Goal: Task Accomplishment & Management: Manage account settings

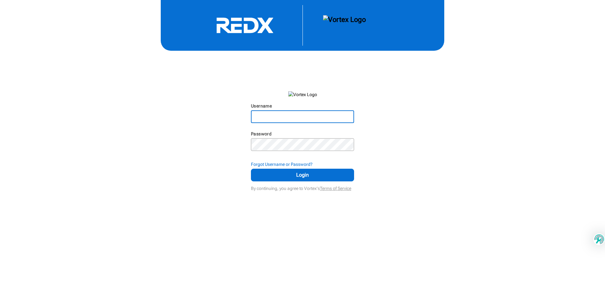
click at [287, 117] on input "Username" at bounding box center [303, 116] width 102 height 11
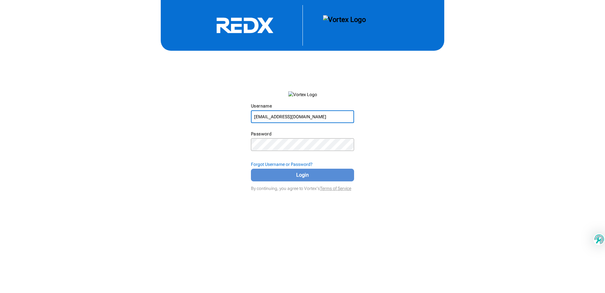
click at [306, 173] on span "Login" at bounding box center [302, 175] width 87 height 8
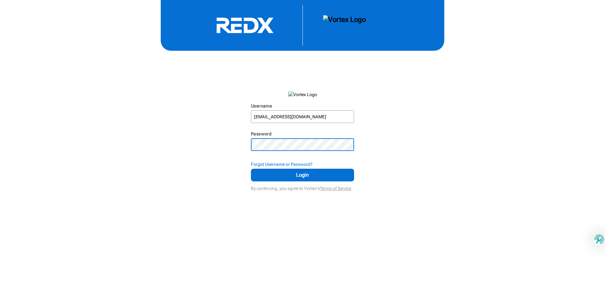
click at [251, 168] on button "Login" at bounding box center [302, 174] width 103 height 13
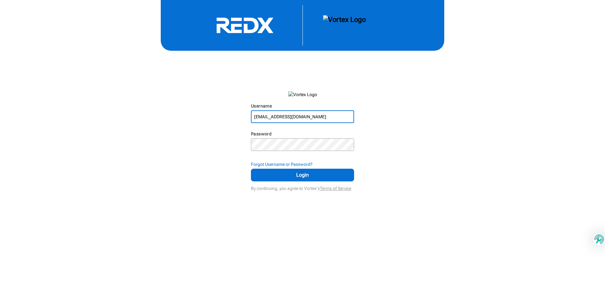
drag, startPoint x: 316, startPoint y: 119, endPoint x: 243, endPoint y: 115, distance: 73.3
click at [243, 115] on div "Username [EMAIL_ADDRESS][DOMAIN_NAME] N/A Password N/A Forgot Username or Passw…" at bounding box center [302, 96] width 605 height 193
click at [307, 175] on span "Login" at bounding box center [302, 175] width 87 height 8
drag, startPoint x: 295, startPoint y: 118, endPoint x: 245, endPoint y: 117, distance: 50.0
click at [245, 117] on div "Username Taychris@1215 N/A Password N/A Forgot Username or Password? Login By c…" at bounding box center [302, 96] width 605 height 193
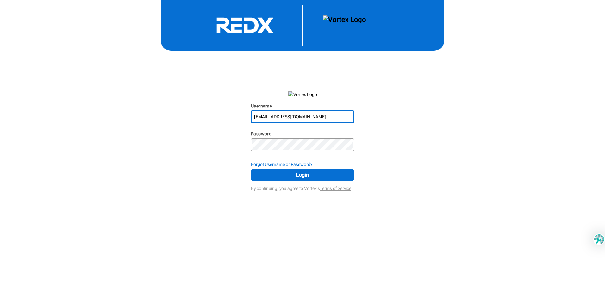
type input "[EMAIL_ADDRESS][DOMAIN_NAME]"
click at [434, 150] on div "Username [EMAIL_ADDRESS][DOMAIN_NAME] N/A Password N/A Forgot Username or Passw…" at bounding box center [302, 96] width 605 height 193
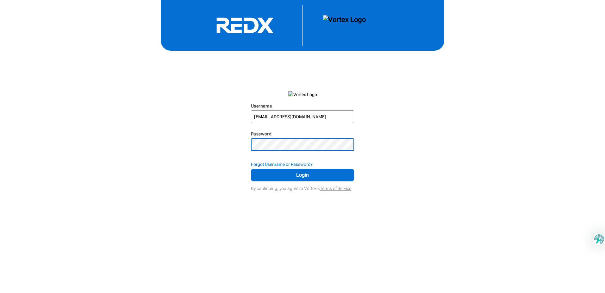
click at [232, 142] on div "Username [EMAIL_ADDRESS][DOMAIN_NAME] N/A Password N/A Forgot Username or Passw…" at bounding box center [302, 96] width 605 height 193
click at [251, 168] on button "Login" at bounding box center [302, 174] width 103 height 13
click at [239, 141] on div "Username [EMAIL_ADDRESS][DOMAIN_NAME] N/A Password N/A Forgot Username or Passw…" at bounding box center [302, 96] width 605 height 193
click at [301, 172] on span "Login" at bounding box center [302, 175] width 87 height 8
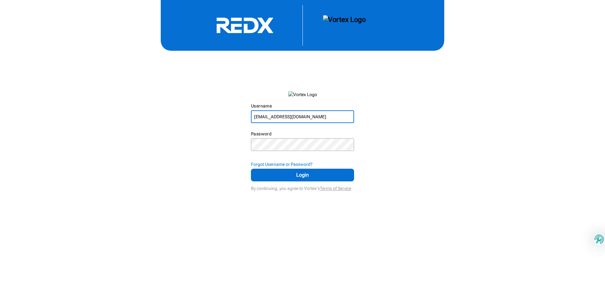
click at [305, 113] on input "[EMAIL_ADDRESS][DOMAIN_NAME]" at bounding box center [303, 116] width 102 height 11
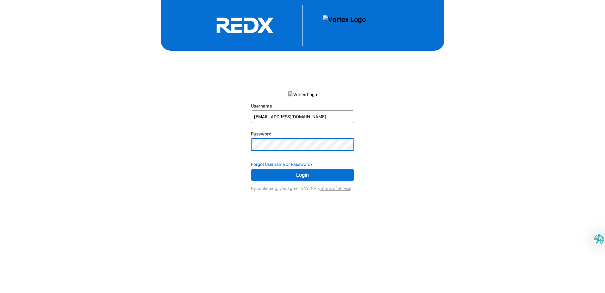
click at [245, 142] on div "Username [EMAIL_ADDRESS][DOMAIN_NAME] N/A Password N/A Forgot Username or Passw…" at bounding box center [302, 96] width 605 height 193
click at [251, 168] on button "Login" at bounding box center [302, 174] width 103 height 13
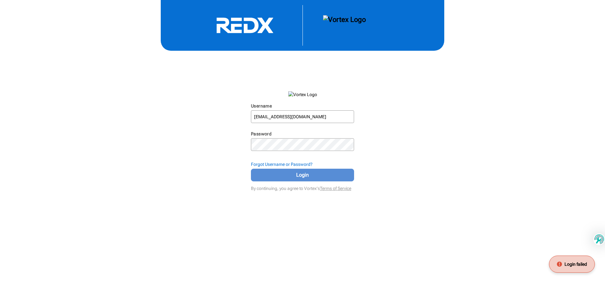
click at [304, 173] on span "Login" at bounding box center [302, 175] width 87 height 8
